Goal: Task Accomplishment & Management: Manage account settings

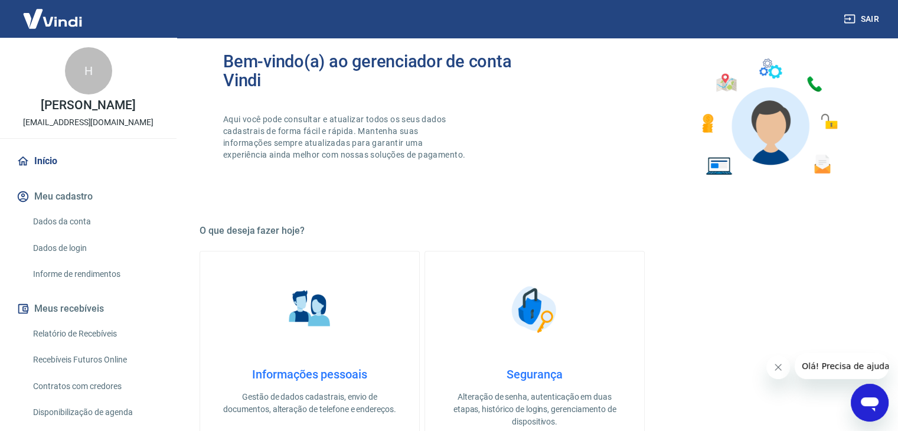
scroll to position [59, 0]
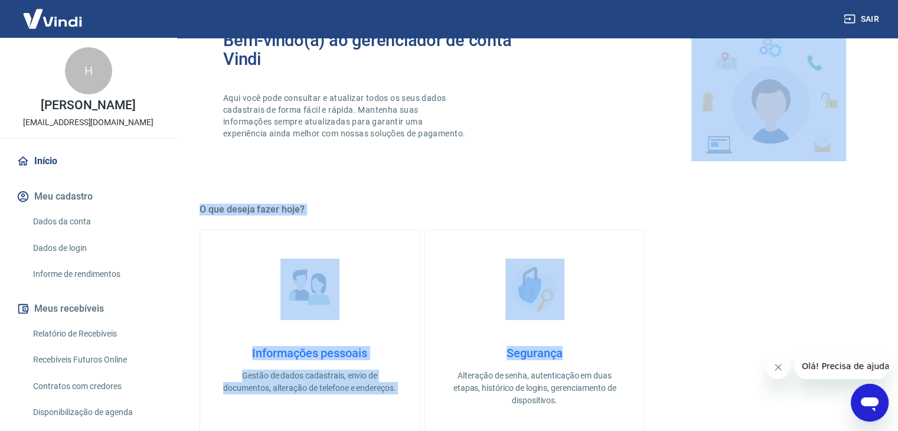
drag, startPoint x: 897, startPoint y: 161, endPoint x: 892, endPoint y: 244, distance: 84.0
click at [892, 244] on div "Bem-vindo(a) ao gerenciador de conta Vindi Aqui você pode consultar e atualizar…" at bounding box center [534, 401] width 727 height 844
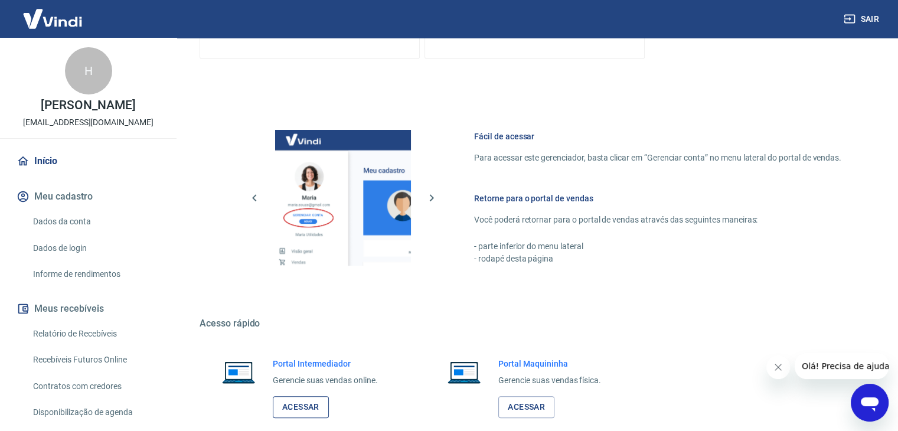
click at [324, 404] on link "Acessar" at bounding box center [301, 407] width 56 height 22
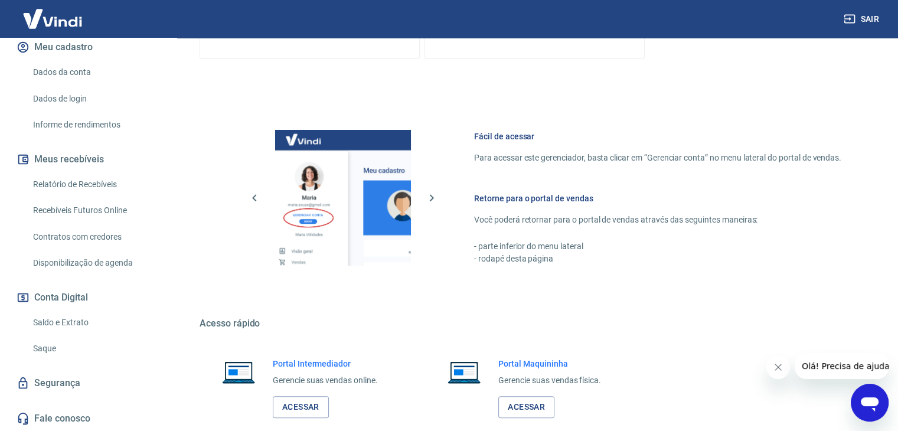
drag, startPoint x: 52, startPoint y: 351, endPoint x: 61, endPoint y: 347, distance: 10.0
click at [52, 351] on link "Saque" at bounding box center [95, 349] width 134 height 24
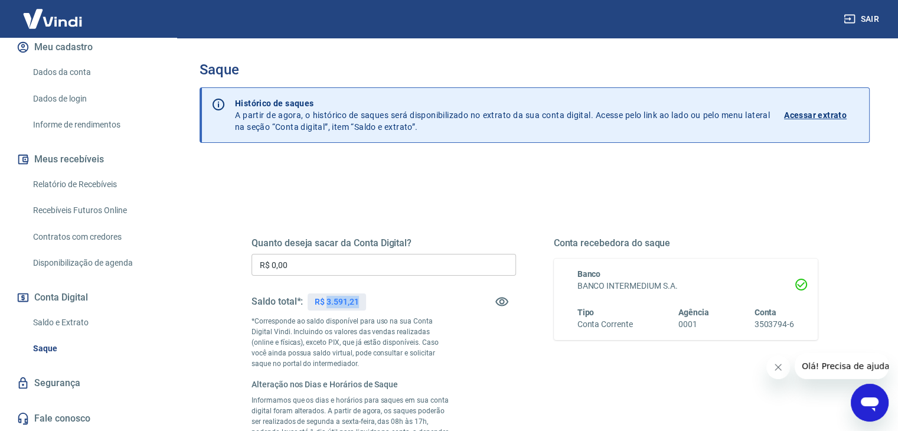
drag, startPoint x: 326, startPoint y: 302, endPoint x: 377, endPoint y: 302, distance: 51.4
click at [377, 302] on div "Saldo total*: R$ 3.591,21" at bounding box center [384, 302] width 264 height 28
copy p "3.591,21"
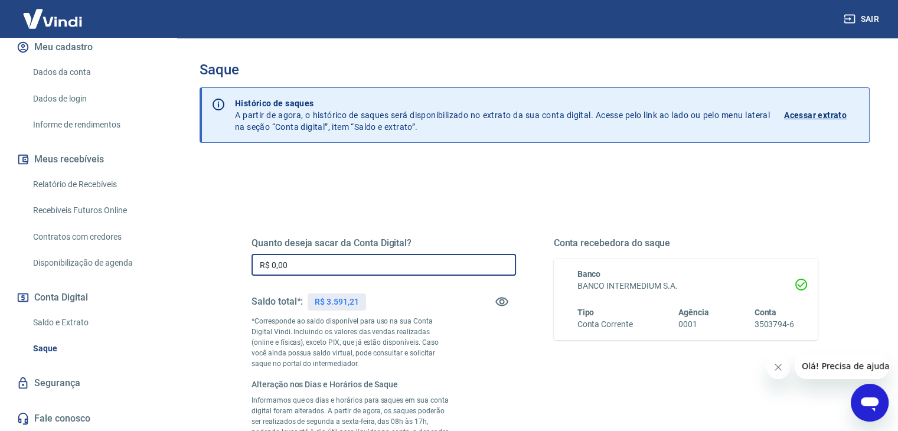
drag, startPoint x: 362, startPoint y: 267, endPoint x: 163, endPoint y: 274, distance: 199.1
click at [126, 269] on div "Sair H [PERSON_NAME] [EMAIL_ADDRESS][DOMAIN_NAME] Início Meu cadastro Dados da …" at bounding box center [449, 215] width 898 height 431
paste input "3.591,21"
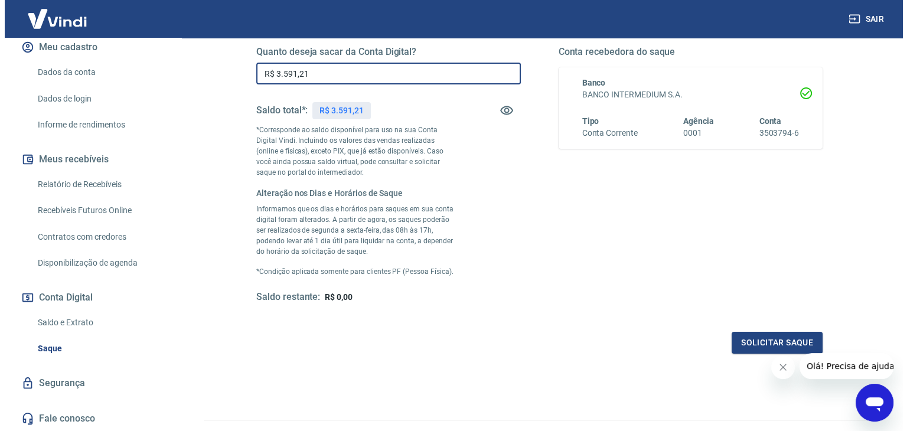
scroll to position [201, 0]
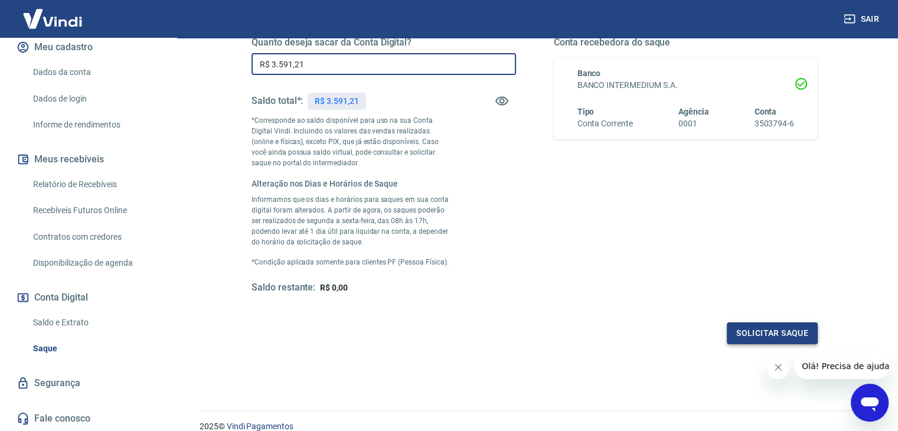
type input "R$ 3.591,21"
click at [779, 337] on button "Solicitar saque" at bounding box center [772, 333] width 91 height 22
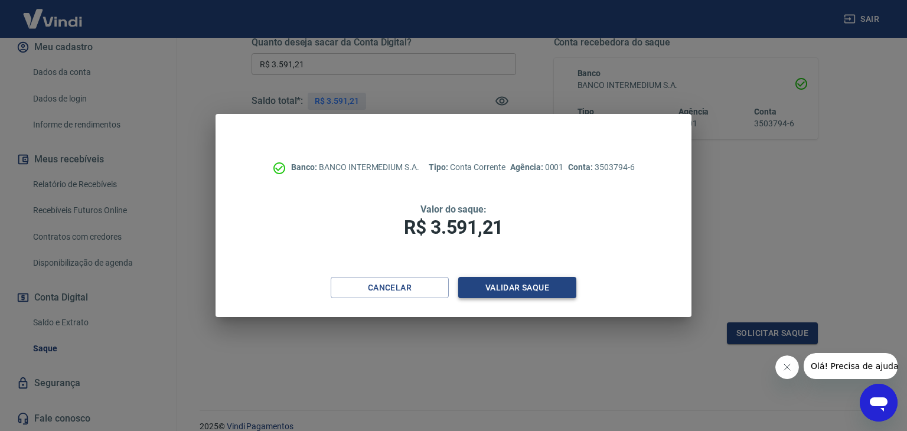
click at [562, 291] on button "Validar saque" at bounding box center [517, 288] width 118 height 22
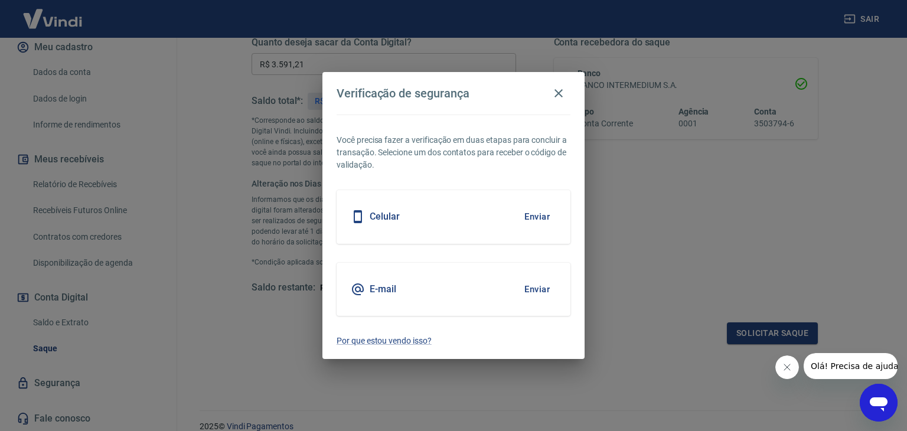
click at [529, 289] on button "Enviar" at bounding box center [537, 289] width 38 height 25
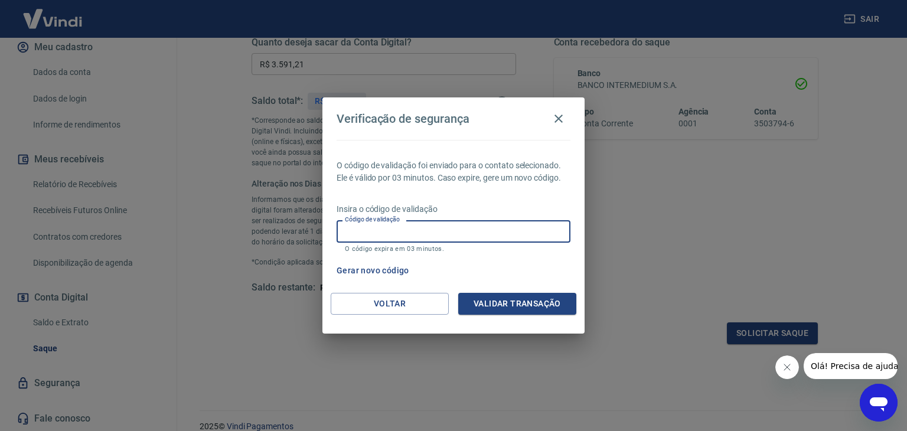
click at [453, 239] on input "Código de validação" at bounding box center [454, 231] width 234 height 22
type input "684997"
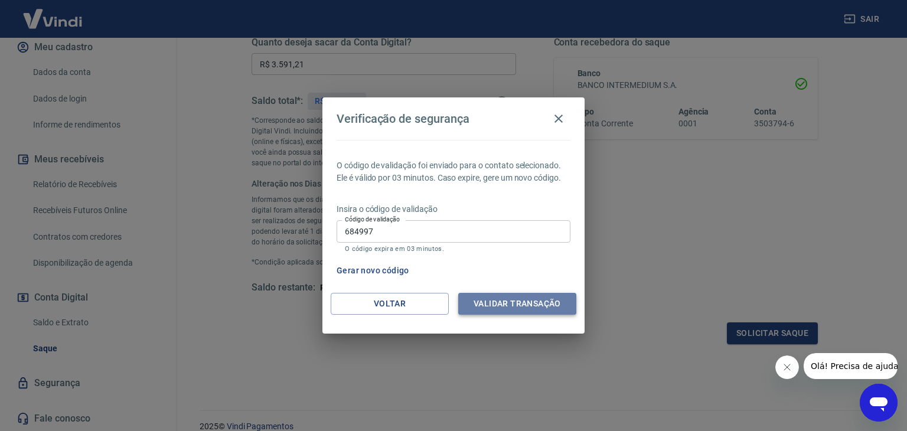
click at [526, 297] on button "Validar transação" at bounding box center [517, 304] width 118 height 22
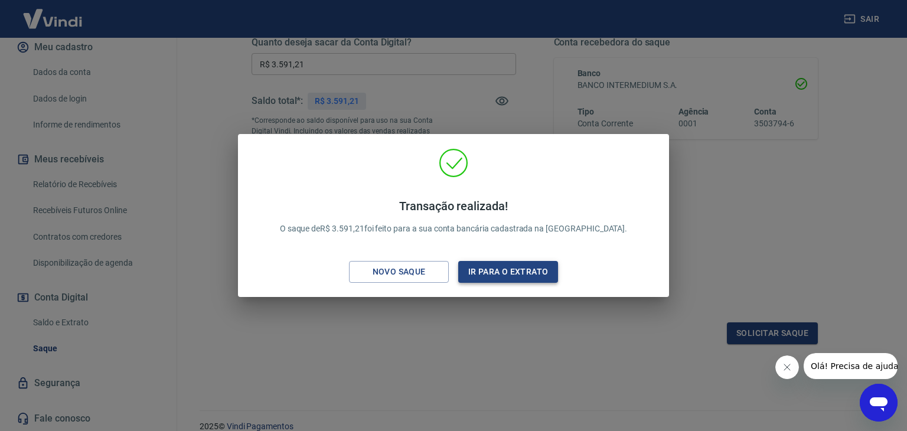
click at [501, 272] on button "Ir para o extrato" at bounding box center [508, 272] width 100 height 22
